Goal: Find contact information: Find contact information

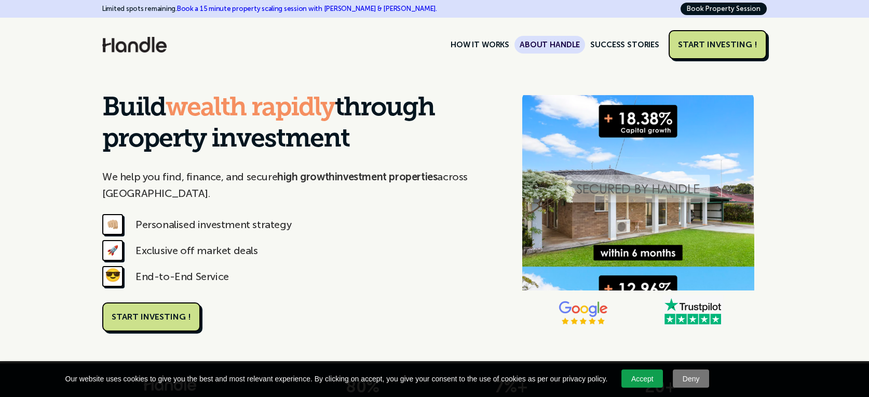
click at [564, 44] on link "ABOUT HANDLE" at bounding box center [550, 45] width 71 height 18
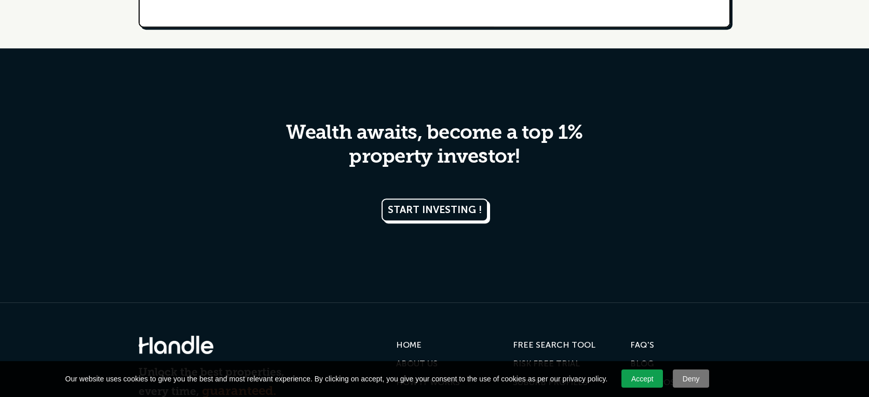
scroll to position [2077, 0]
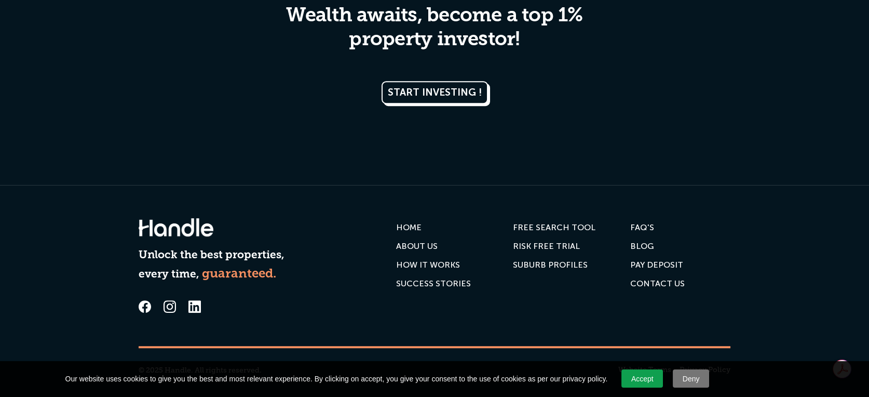
click at [647, 281] on div "Contact us" at bounding box center [657, 283] width 55 height 10
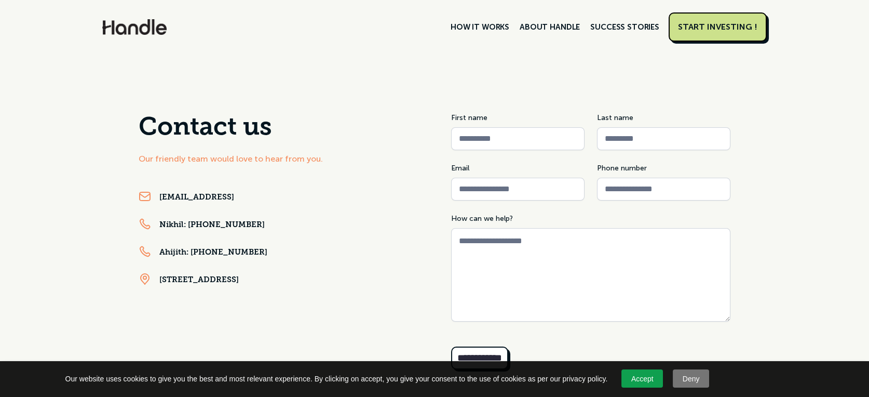
drag, startPoint x: 275, startPoint y: 197, endPoint x: 160, endPoint y: 202, distance: 114.9
click at [160, 202] on div "[EMAIL_ADDRESS]" at bounding box center [278, 197] width 279 height 15
copy link "[EMAIL_ADDRESS]"
